Goal: Task Accomplishment & Management: Manage account settings

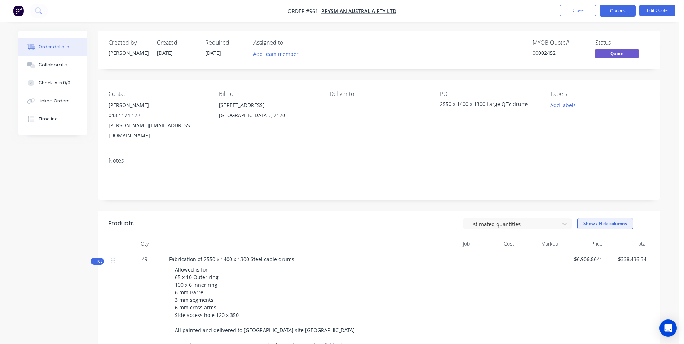
scroll to position [175, 0]
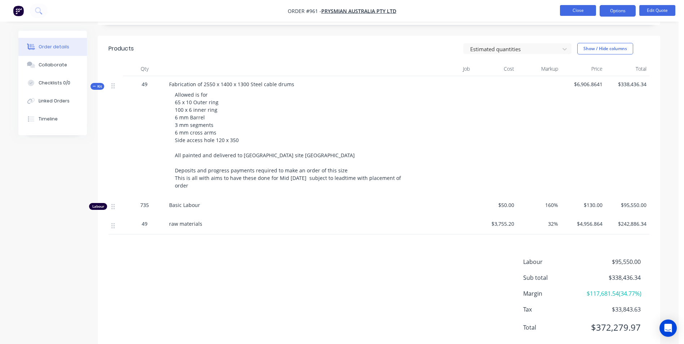
click at [575, 9] on button "Close" at bounding box center [578, 10] width 36 height 11
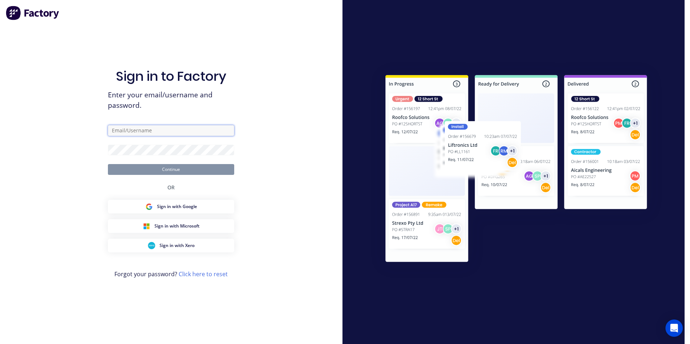
type input "[PERSON_NAME][EMAIL_ADDRESS][DOMAIN_NAME]"
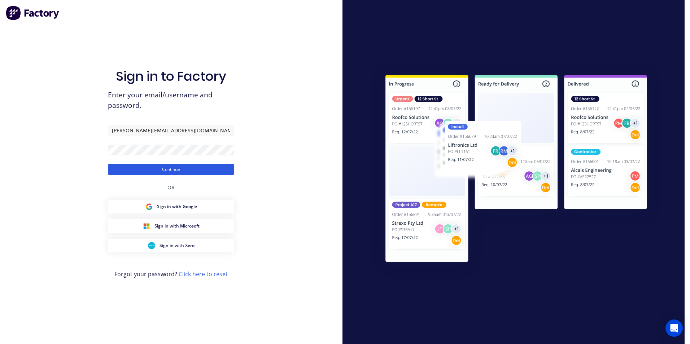
click at [167, 175] on button "Continue" at bounding box center [171, 169] width 126 height 11
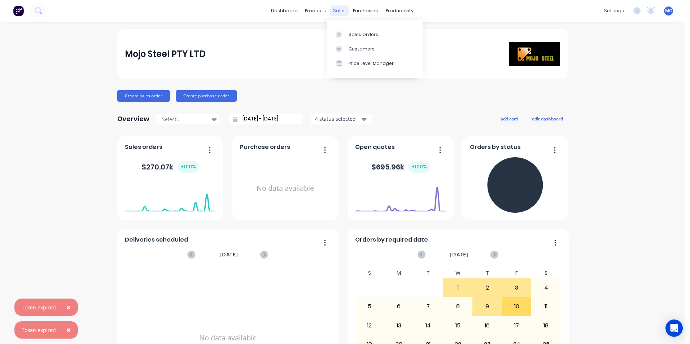
click at [337, 10] on div "sales" at bounding box center [339, 10] width 20 height 11
click at [351, 45] on link "Customers" at bounding box center [375, 49] width 96 height 14
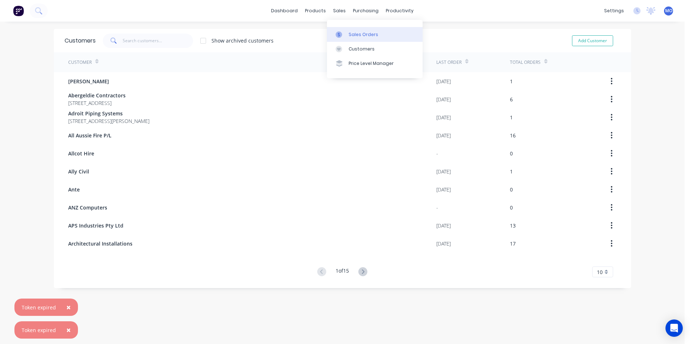
click at [342, 36] on div at bounding box center [340, 34] width 11 height 6
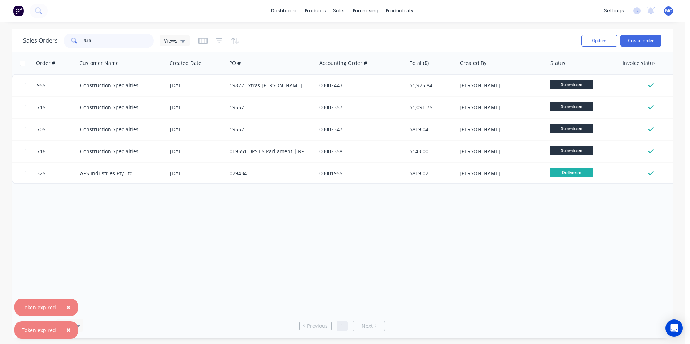
drag, startPoint x: 115, startPoint y: 47, endPoint x: 68, endPoint y: 48, distance: 46.9
click at [68, 48] on div "955" at bounding box center [108, 41] width 90 height 14
type input "905"
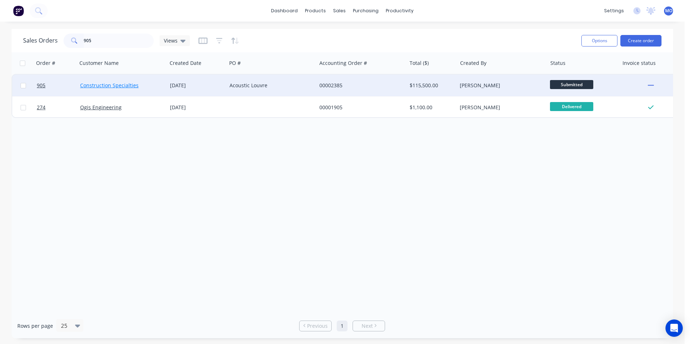
click at [134, 83] on link "Construction Specialties" at bounding box center [109, 85] width 58 height 7
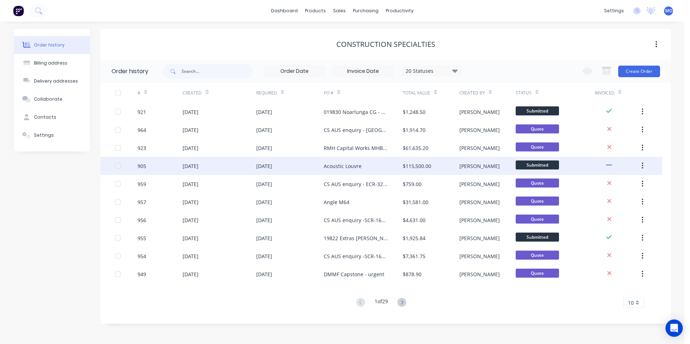
click at [457, 169] on div "$115,500.00" at bounding box center [431, 166] width 56 height 18
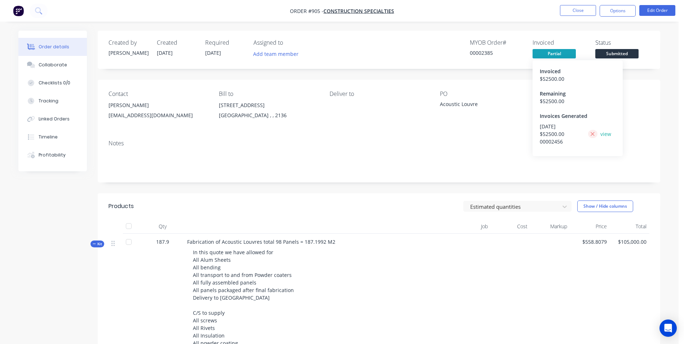
click at [593, 136] on icon at bounding box center [592, 134] width 5 height 6
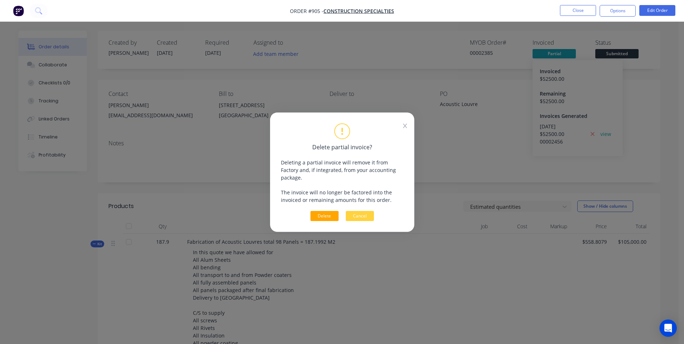
click at [330, 211] on button "Delete" at bounding box center [325, 216] width 28 height 10
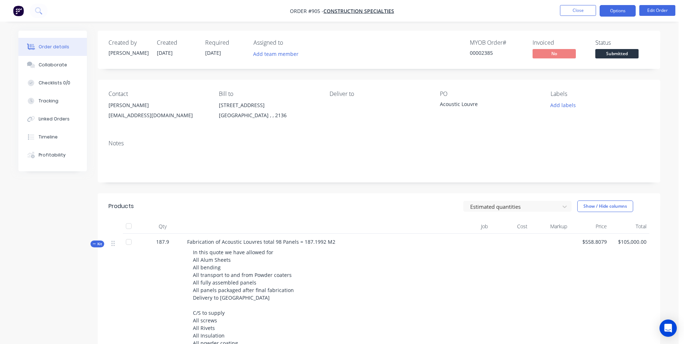
click at [617, 11] on button "Options" at bounding box center [618, 11] width 36 height 12
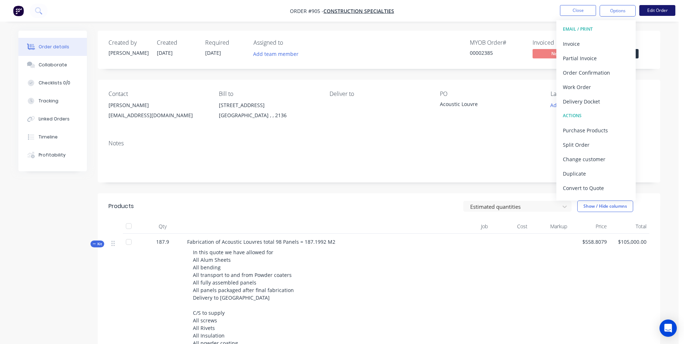
click at [650, 11] on button "Edit Order" at bounding box center [657, 10] width 36 height 11
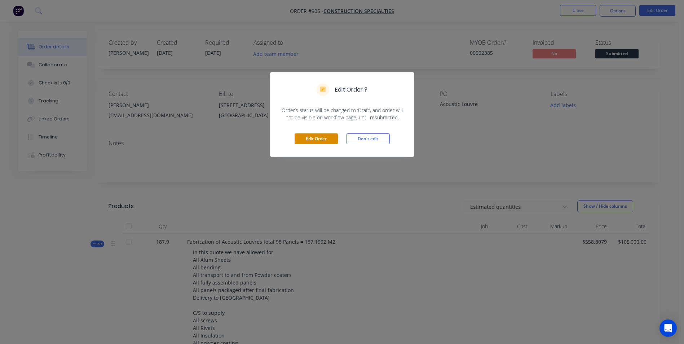
click at [321, 143] on button "Edit Order" at bounding box center [316, 138] width 43 height 11
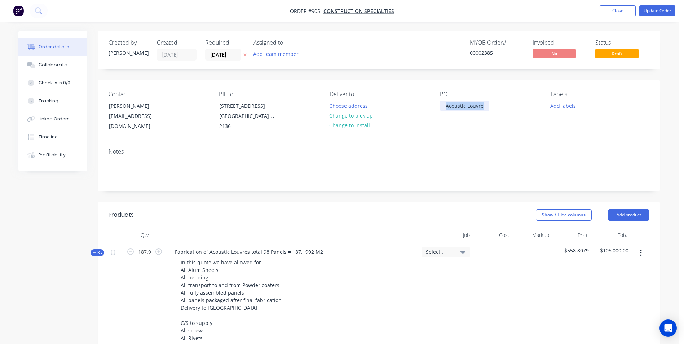
drag, startPoint x: 482, startPoint y: 106, endPoint x: 440, endPoint y: 109, distance: 41.9
click at [440, 109] on div "Acoustic Louvre" at bounding box center [464, 106] width 49 height 10
click at [475, 155] on div "Notes" at bounding box center [379, 151] width 541 height 7
click at [655, 12] on button "Update Order" at bounding box center [657, 10] width 36 height 11
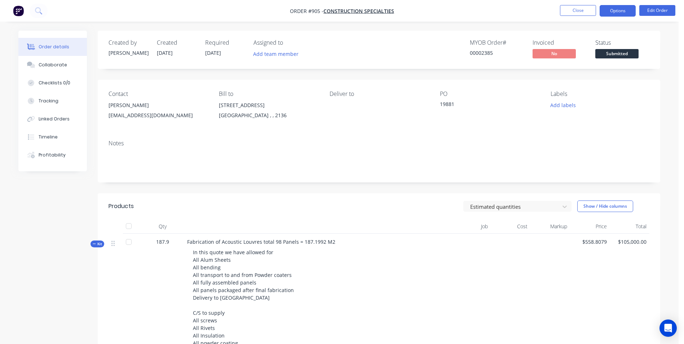
click at [614, 13] on button "Options" at bounding box center [618, 11] width 36 height 12
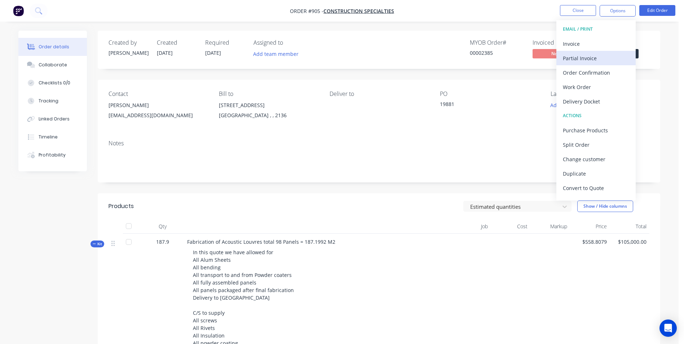
click at [571, 55] on div "Partial Invoice" at bounding box center [596, 58] width 66 height 10
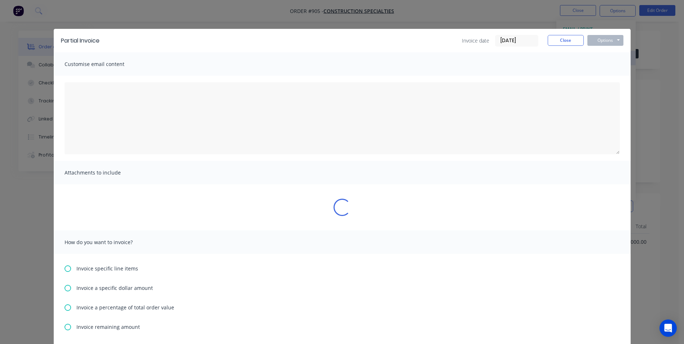
type textarea "A PDF copy of the order has been attached to this email. To view your order onl…"
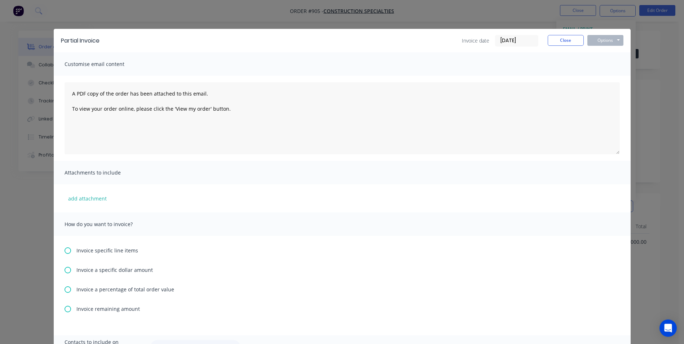
click at [67, 292] on icon at bounding box center [68, 289] width 6 height 6
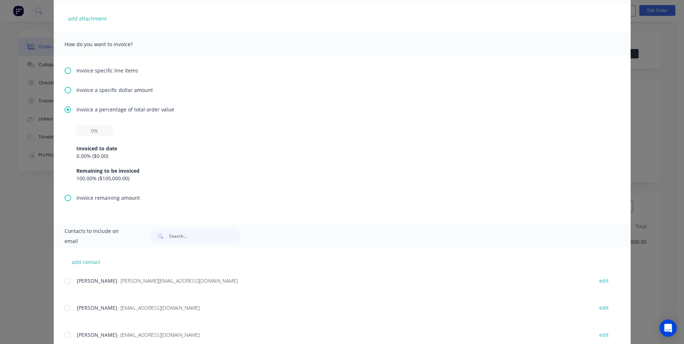
scroll to position [180, 0]
click at [88, 127] on input "text" at bounding box center [94, 130] width 36 height 11
type input "50%"
click at [238, 167] on div "Remaining to be invoiced" at bounding box center [342, 171] width 532 height 8
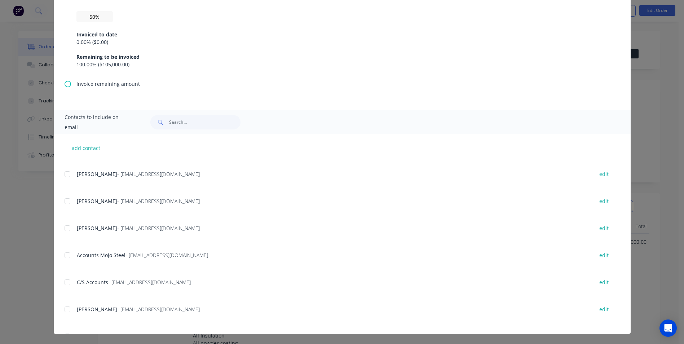
scroll to position [0, 0]
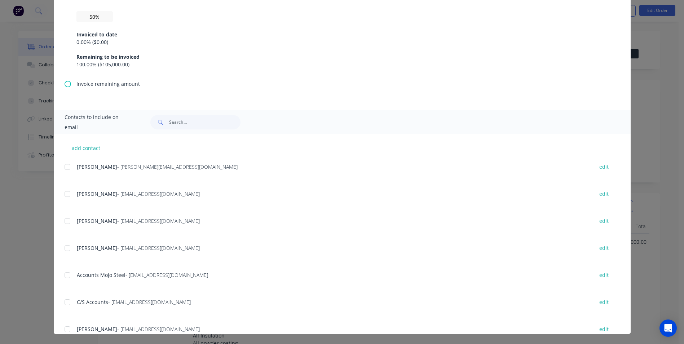
click at [62, 197] on div at bounding box center [67, 194] width 14 height 14
click at [69, 224] on div at bounding box center [67, 221] width 14 height 14
click at [68, 278] on div at bounding box center [67, 275] width 14 height 14
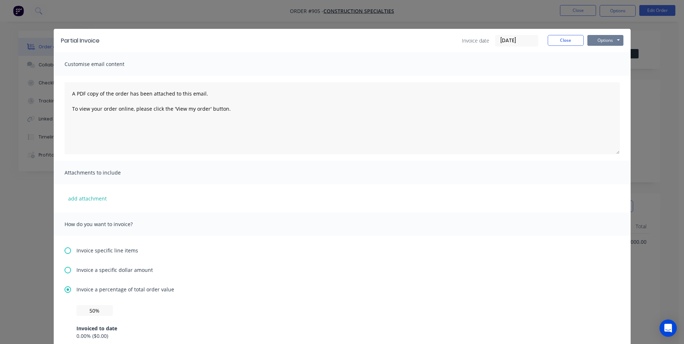
click at [601, 37] on button "Options" at bounding box center [606, 40] width 36 height 11
click at [603, 79] on button "Email" at bounding box center [611, 77] width 46 height 12
